Goal: Navigation & Orientation: Find specific page/section

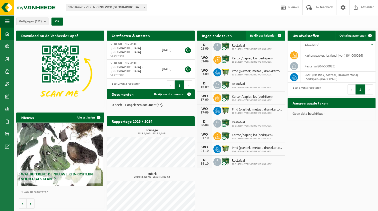
click at [270, 36] on span "Bekijk uw kalender" at bounding box center [263, 35] width 26 height 3
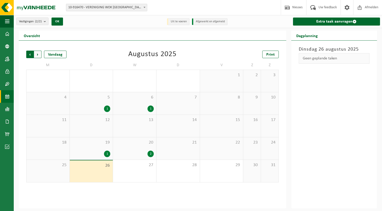
click at [40, 53] on span "Volgende" at bounding box center [38, 55] width 8 height 8
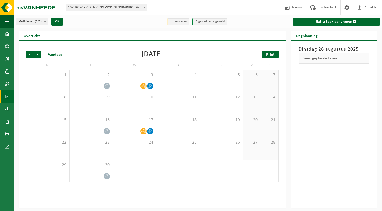
click at [271, 56] on span "Print" at bounding box center [270, 55] width 9 height 4
click at [6, 33] on span at bounding box center [7, 34] width 5 height 13
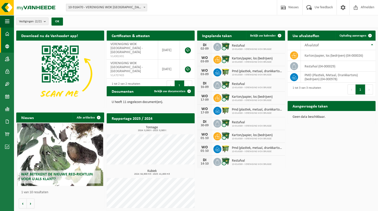
click at [9, 48] on span at bounding box center [7, 46] width 5 height 13
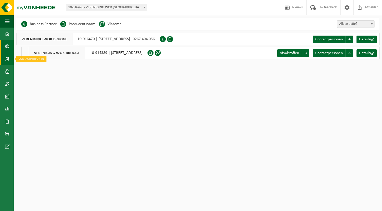
click at [9, 61] on span at bounding box center [7, 59] width 5 height 13
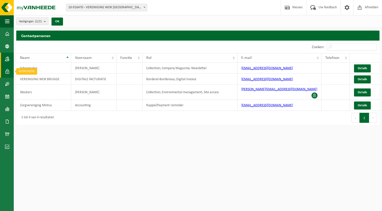
click at [10, 72] on link "Gebruikers" at bounding box center [7, 71] width 14 height 13
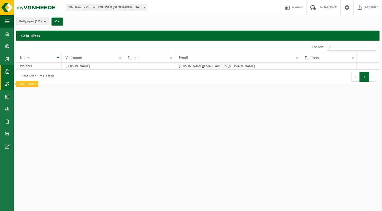
click at [9, 83] on span at bounding box center [7, 84] width 5 height 13
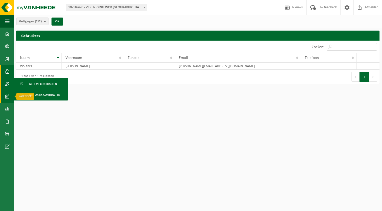
click at [9, 94] on span at bounding box center [7, 96] width 5 height 13
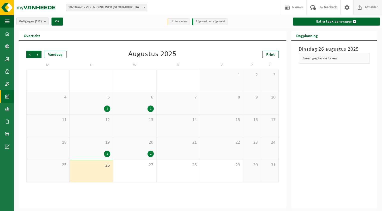
click at [365, 6] on span "Afmelden" at bounding box center [372, 7] width 16 height 15
